Goal: Find specific page/section: Find specific page/section

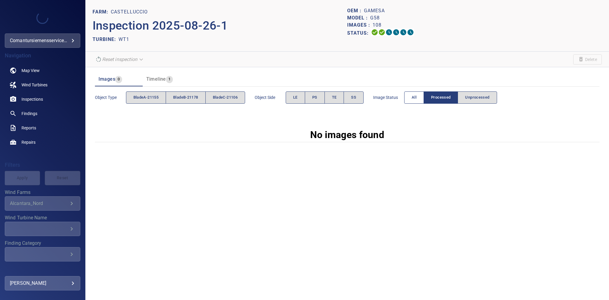
click at [414, 97] on span "All" at bounding box center [414, 97] width 5 height 7
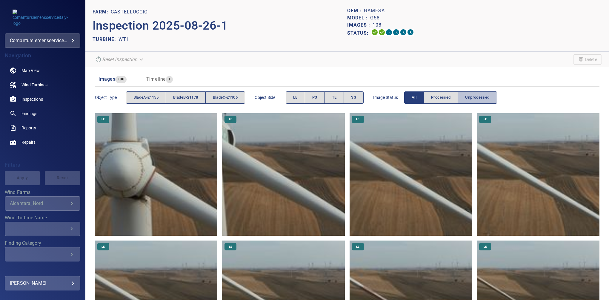
click at [481, 100] on span "Unprocessed" at bounding box center [477, 97] width 24 height 7
click at [362, 100] on button "SS" at bounding box center [354, 97] width 20 height 12
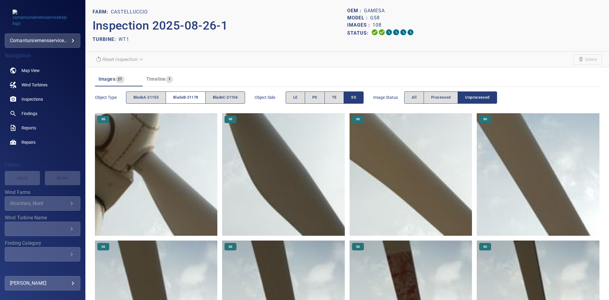
click at [187, 96] on span "bladeB-21178" at bounding box center [185, 97] width 25 height 7
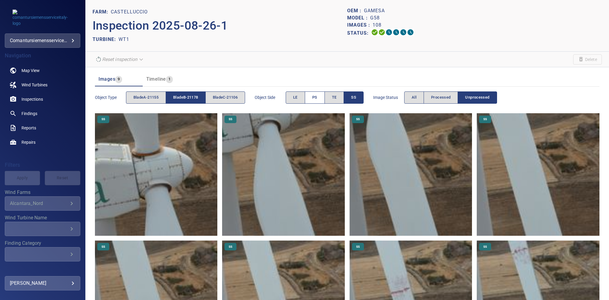
click at [321, 101] on button "PS" at bounding box center [315, 97] width 20 height 12
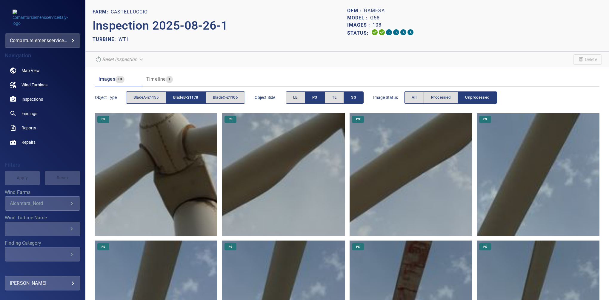
click at [358, 98] on button "SS" at bounding box center [354, 97] width 20 height 12
click at [414, 100] on span "All" at bounding box center [414, 97] width 5 height 7
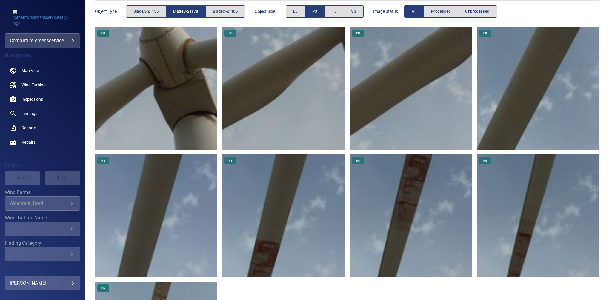
click at [315, 12] on button "PS" at bounding box center [315, 11] width 20 height 12
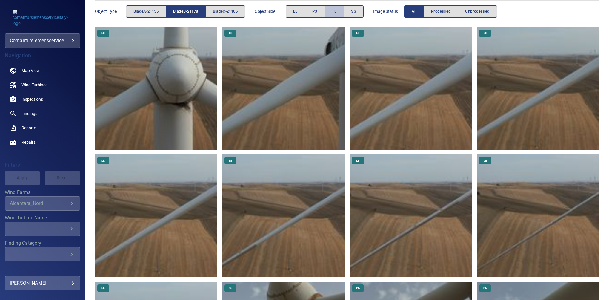
click at [337, 12] on span "TE" at bounding box center [334, 11] width 5 height 7
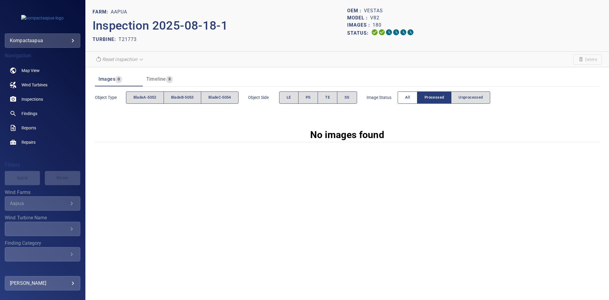
click at [406, 96] on button "All" at bounding box center [408, 97] width 20 height 12
